Goal: Information Seeking & Learning: Learn about a topic

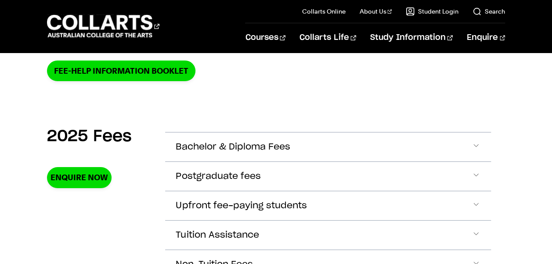
scroll to position [308, 0]
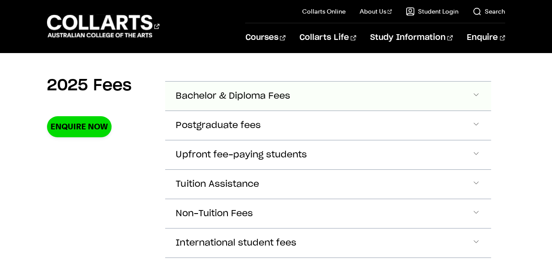
click at [334, 98] on button "Bachelor & Diploma Fees" at bounding box center [328, 96] width 326 height 29
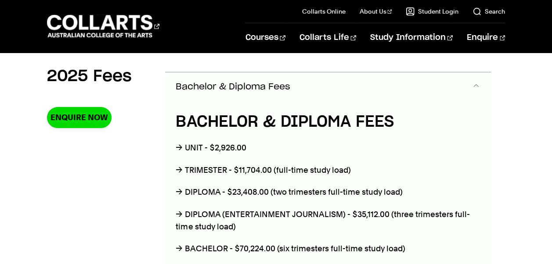
scroll to position [310, 0]
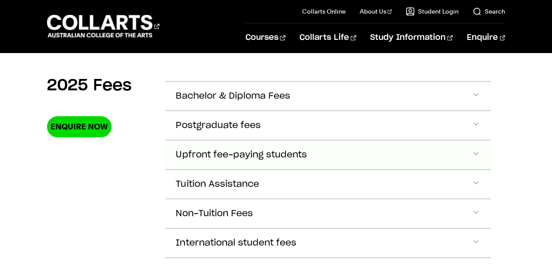
scroll to position [351, 0]
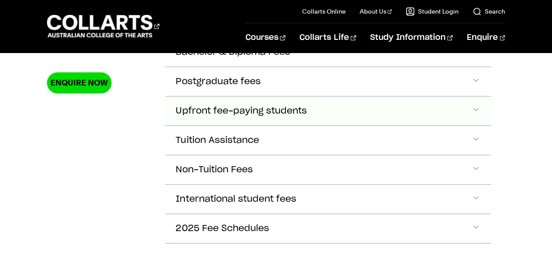
click at [290, 58] on span "Upfront fee-paying students" at bounding box center [233, 52] width 114 height 10
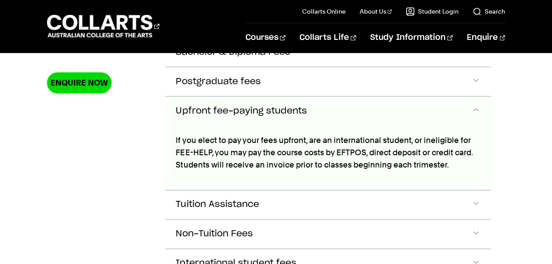
scroll to position [367, 0]
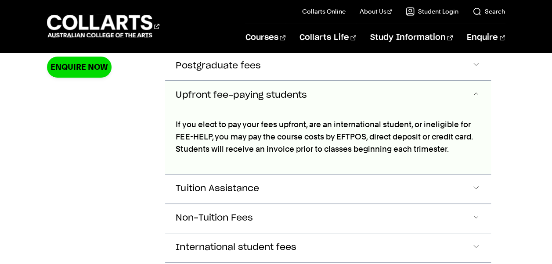
click at [478, 91] on span "Accordion Section" at bounding box center [476, 95] width 9 height 11
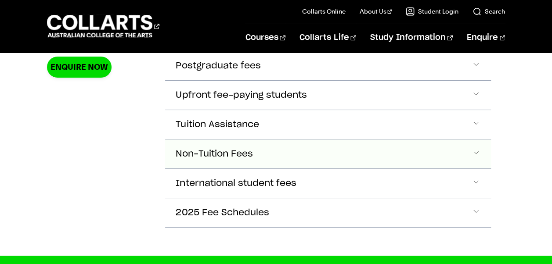
click at [252, 42] on span "Non-Tuition Fees" at bounding box center [233, 37] width 114 height 10
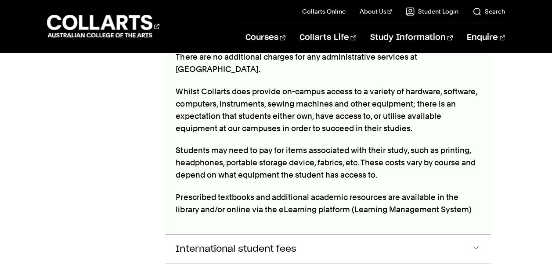
scroll to position [556, 0]
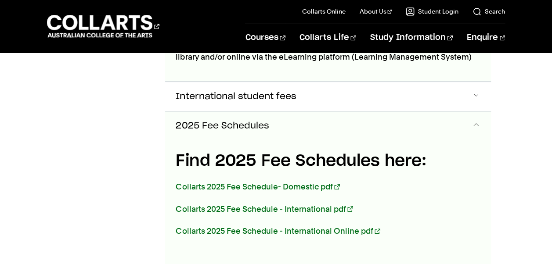
scroll to position [662, 0]
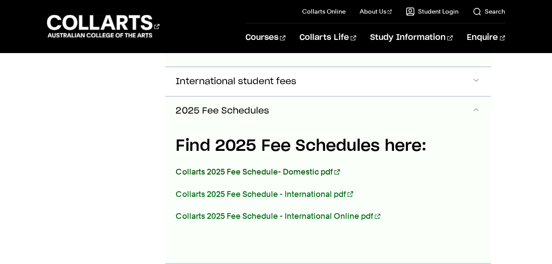
click at [303, 167] on link "Collarts 2025 Fee Schedule- Domestic pdf" at bounding box center [258, 171] width 164 height 9
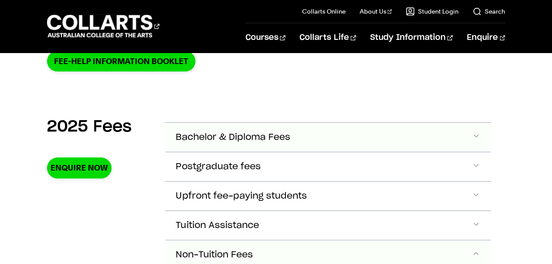
click at [294, 139] on button "Bachelor & Diploma Fees" at bounding box center [328, 137] width 326 height 29
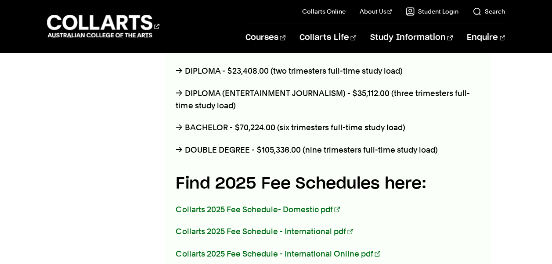
scroll to position [530, 0]
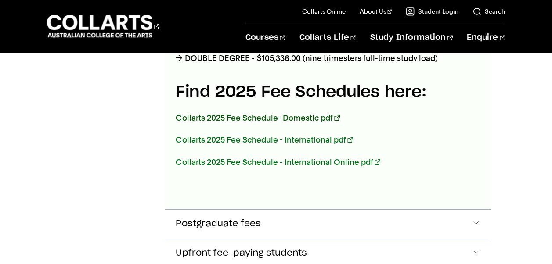
click at [292, 117] on link "Collarts 2025 Fee Schedule- Domestic pdf" at bounding box center [258, 117] width 164 height 9
